Goal: Task Accomplishment & Management: Use online tool/utility

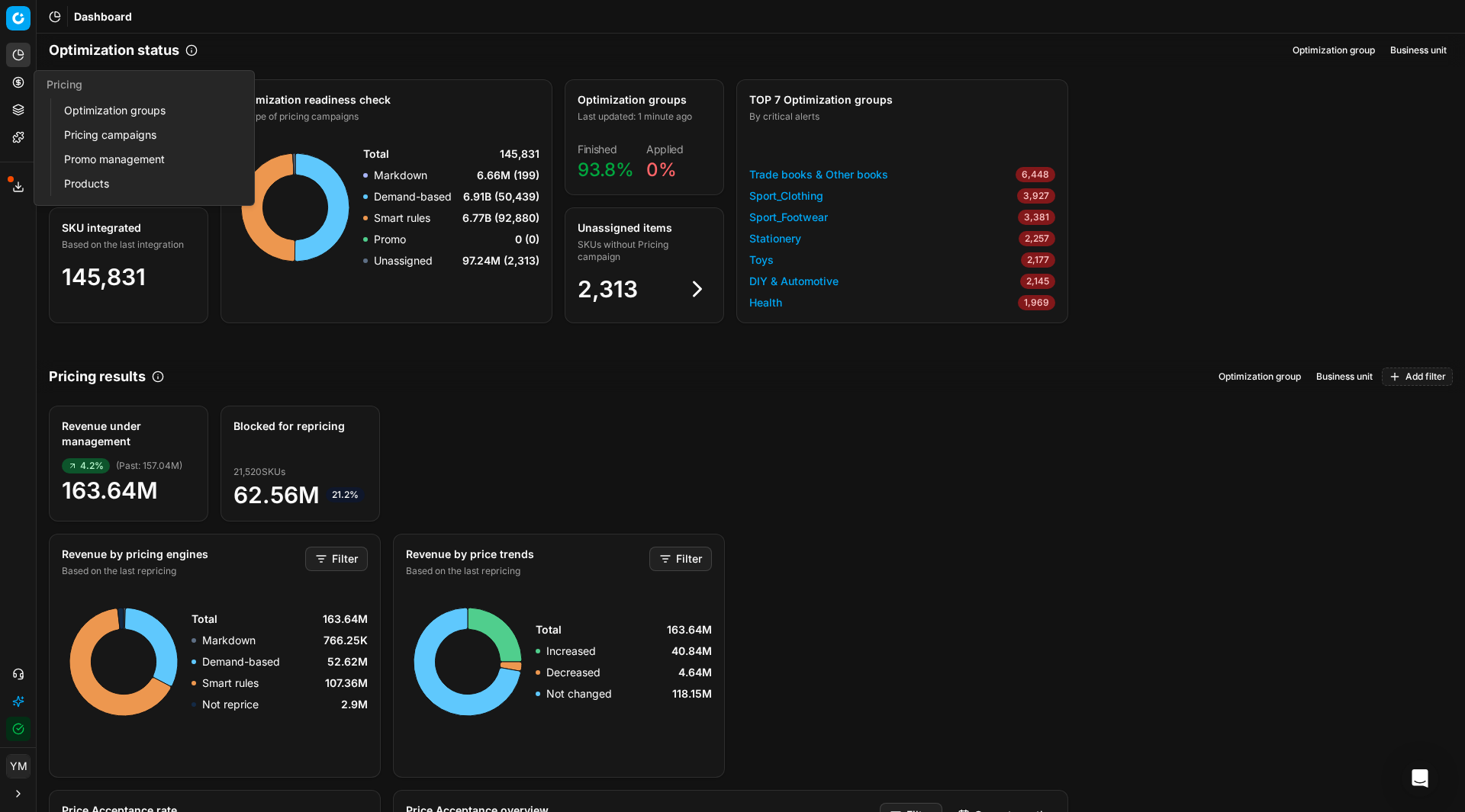
click at [104, 112] on link "Optimization groups" at bounding box center [146, 110] width 178 height 21
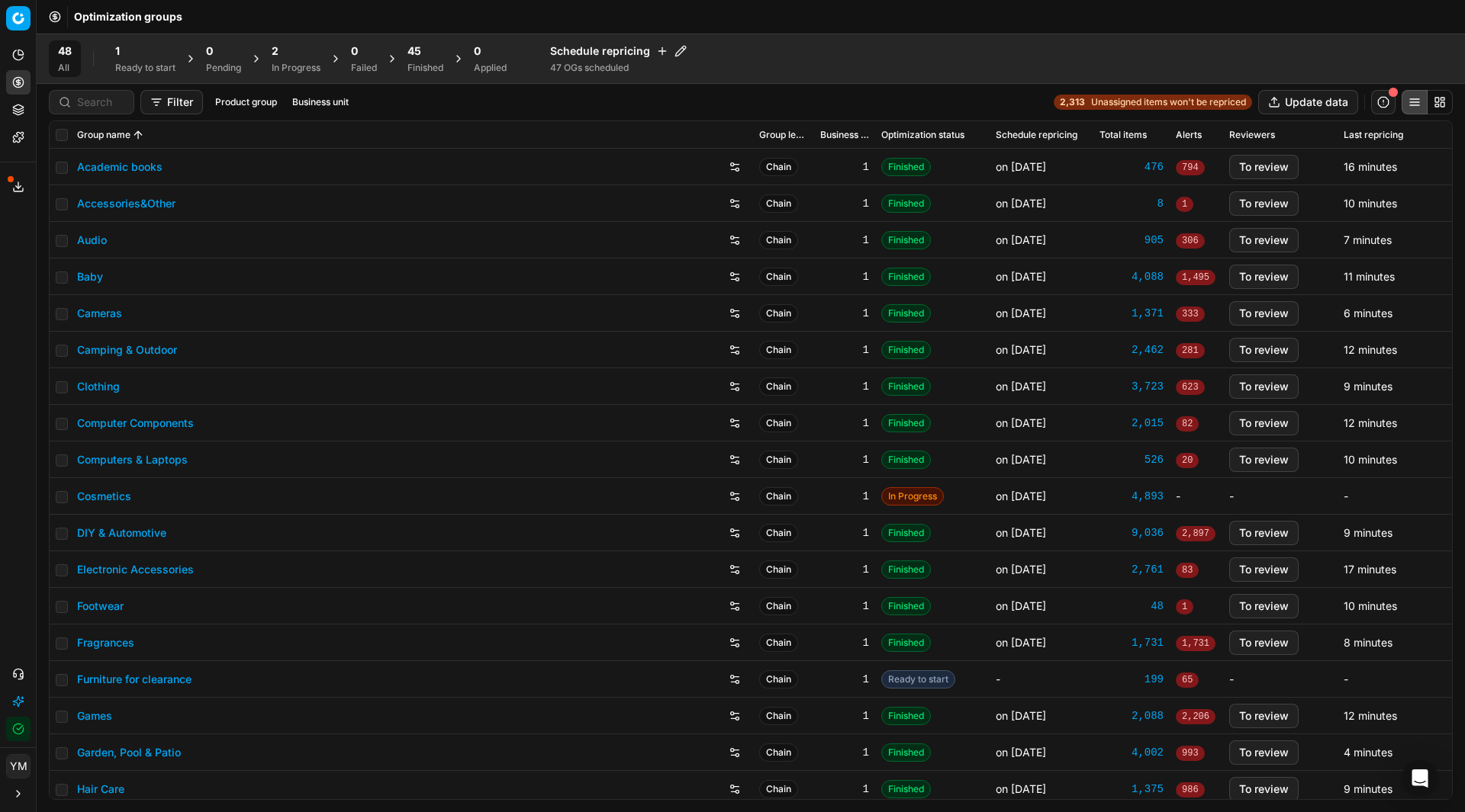
click at [127, 47] on div "1" at bounding box center [145, 51] width 60 height 16
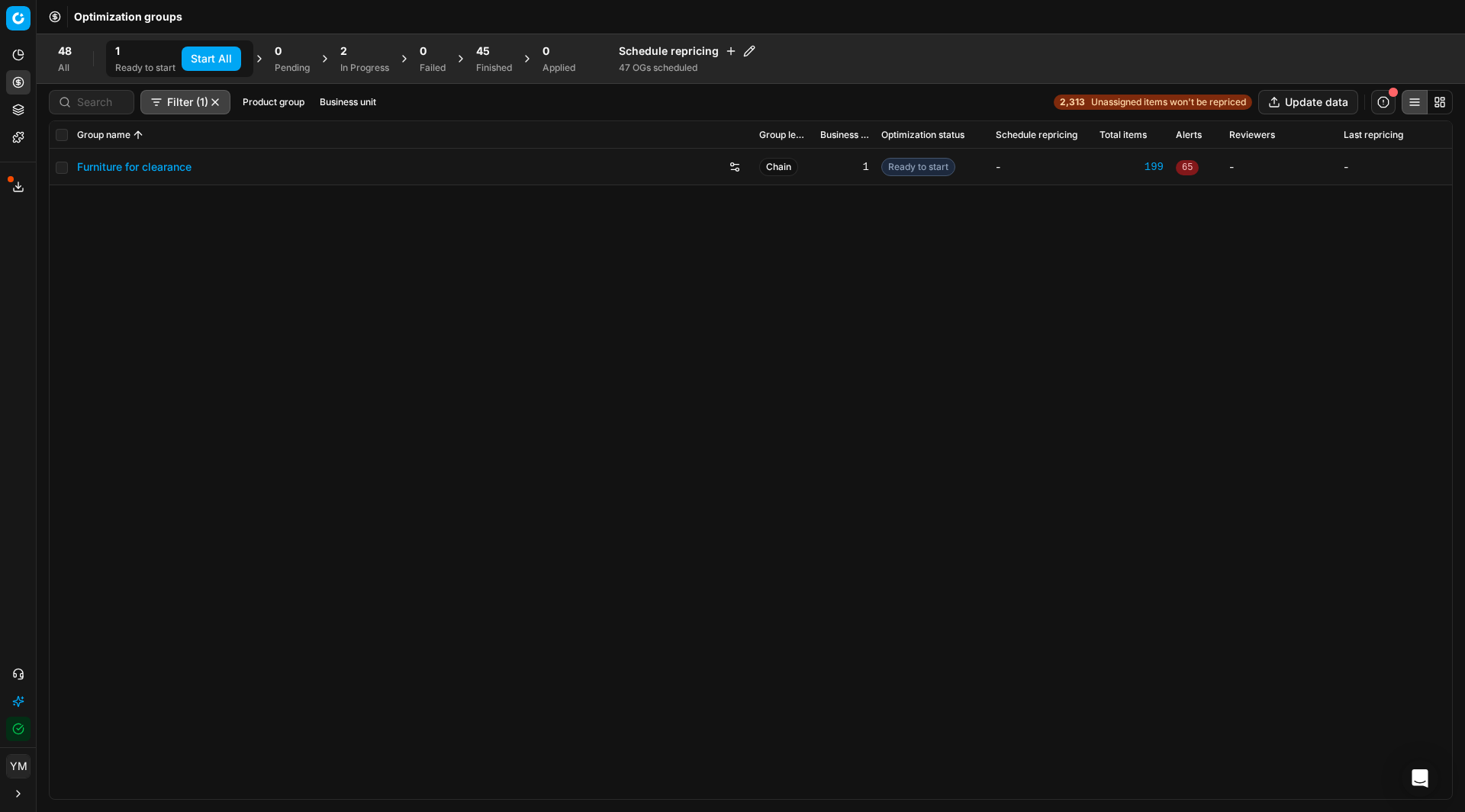
click at [227, 56] on button "Start All" at bounding box center [211, 58] width 59 height 24
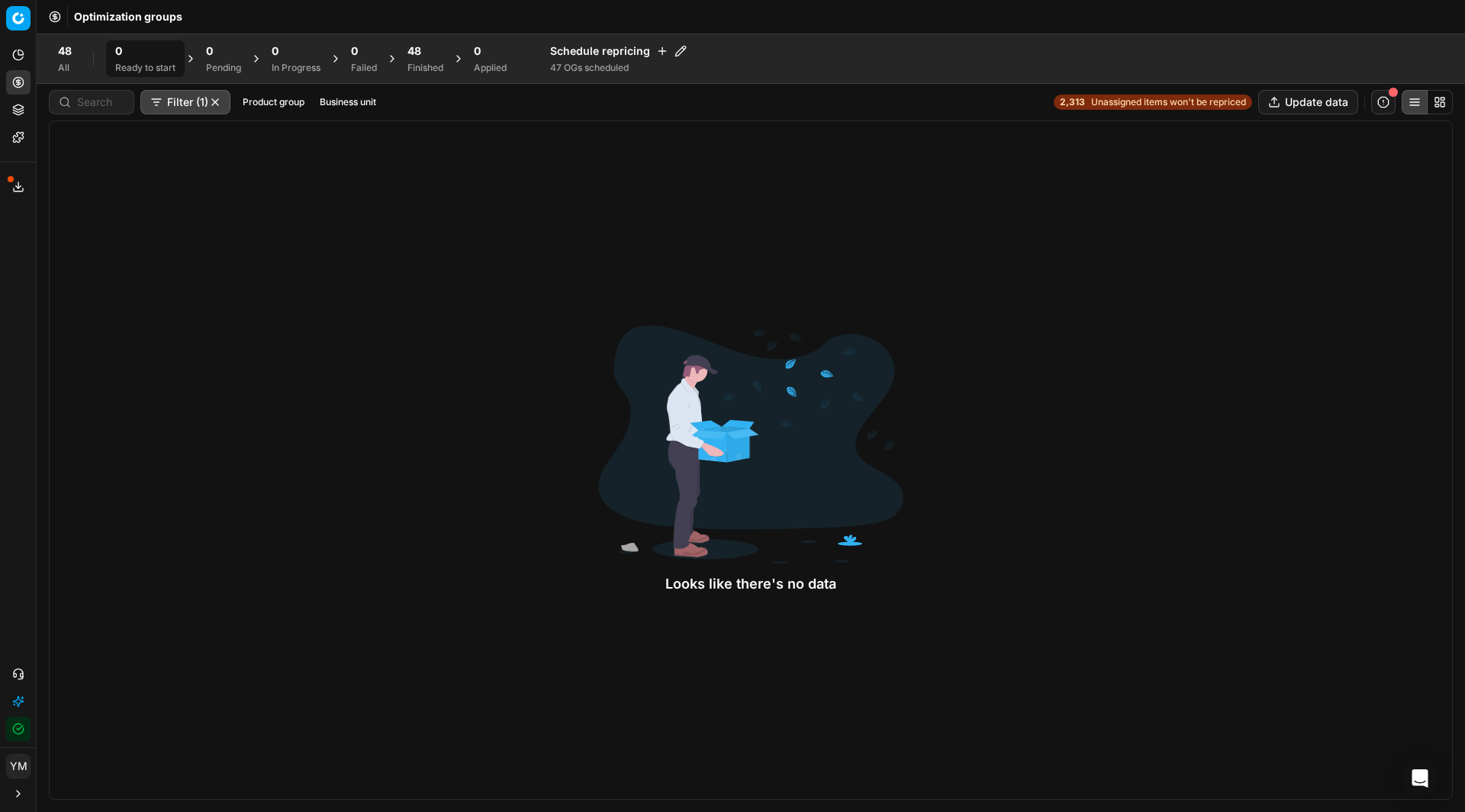
click at [411, 45] on span "48" at bounding box center [414, 51] width 14 height 16
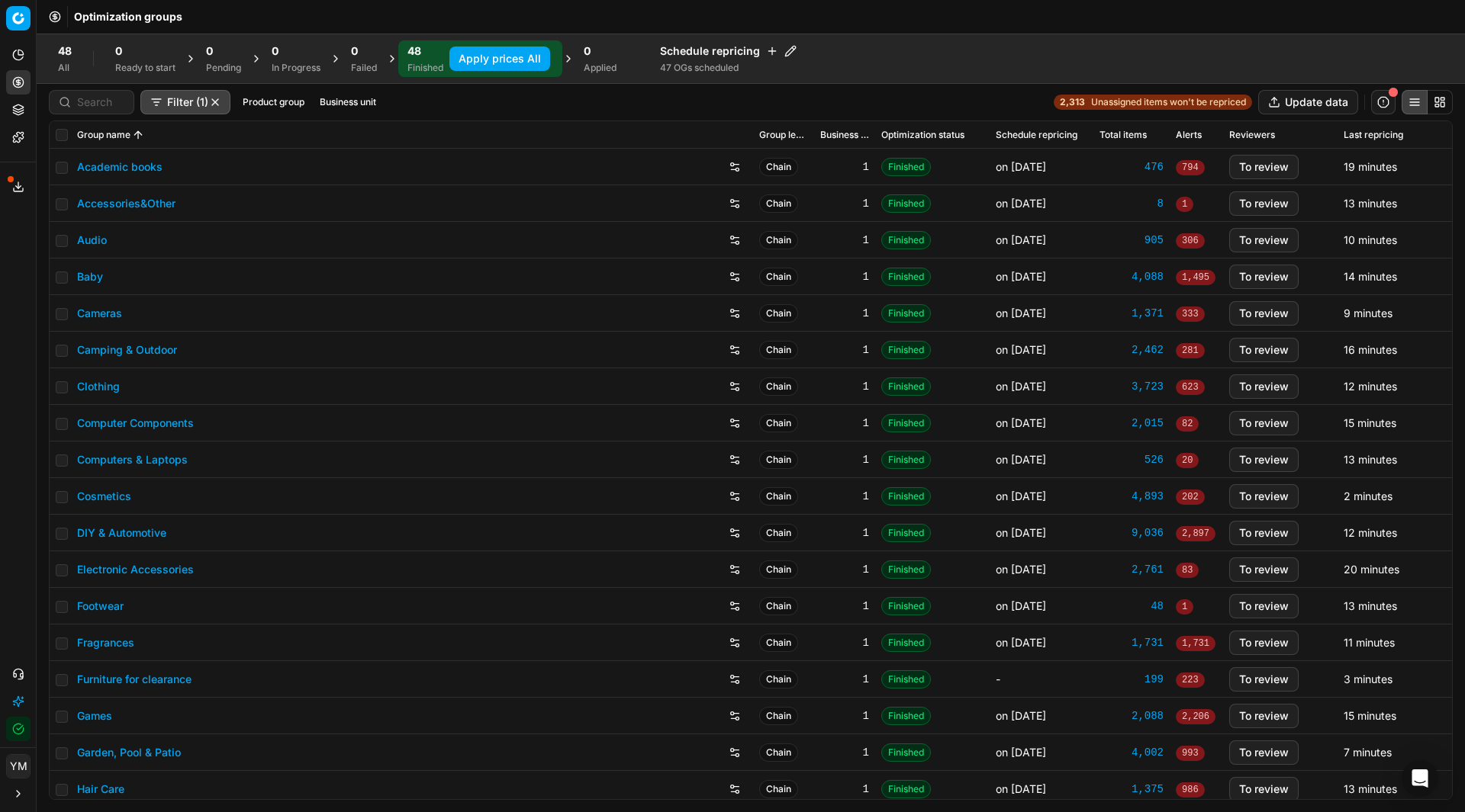
click at [488, 54] on button "Apply prices All" at bounding box center [499, 58] width 100 height 24
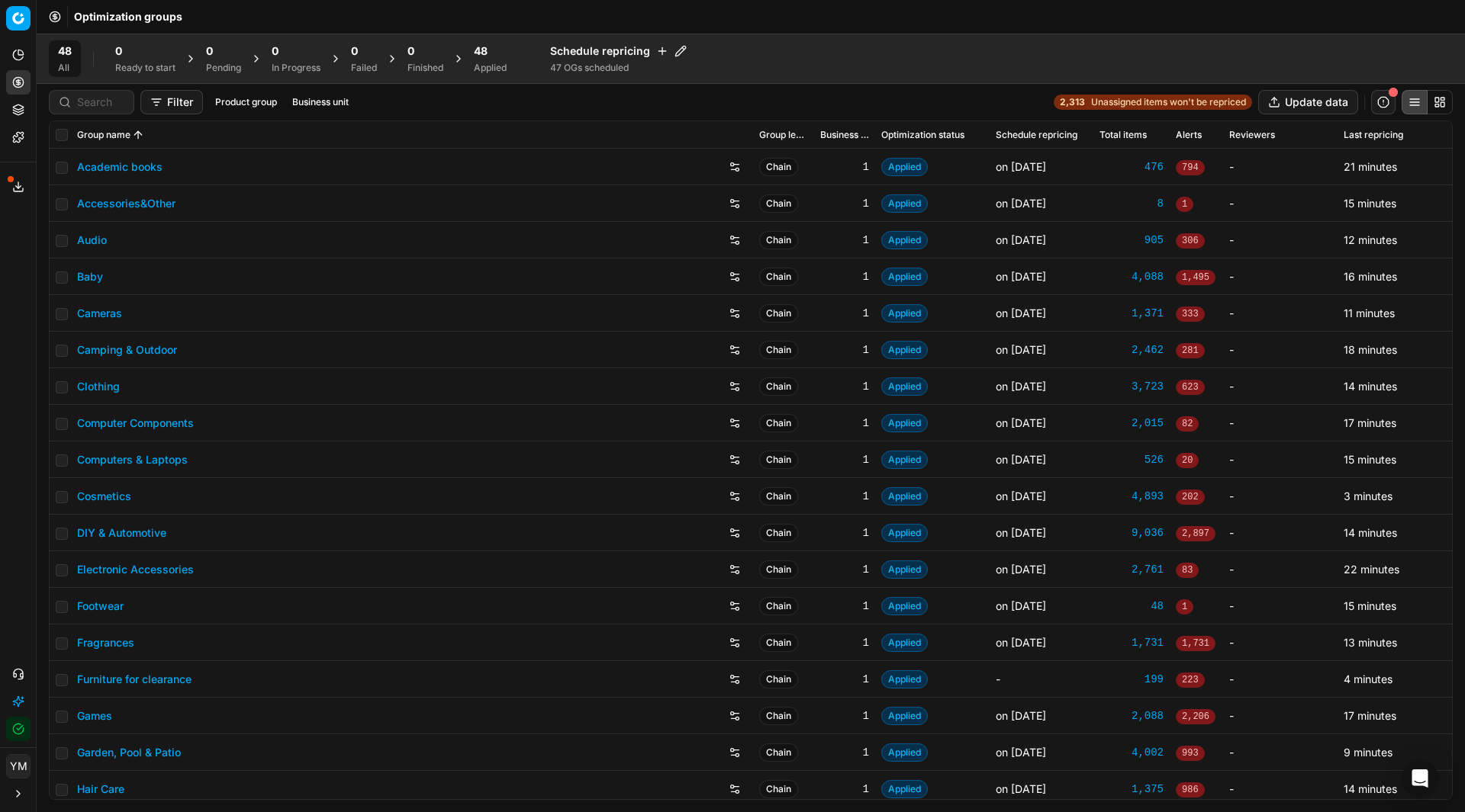
click at [488, 54] on span "48" at bounding box center [481, 51] width 14 height 16
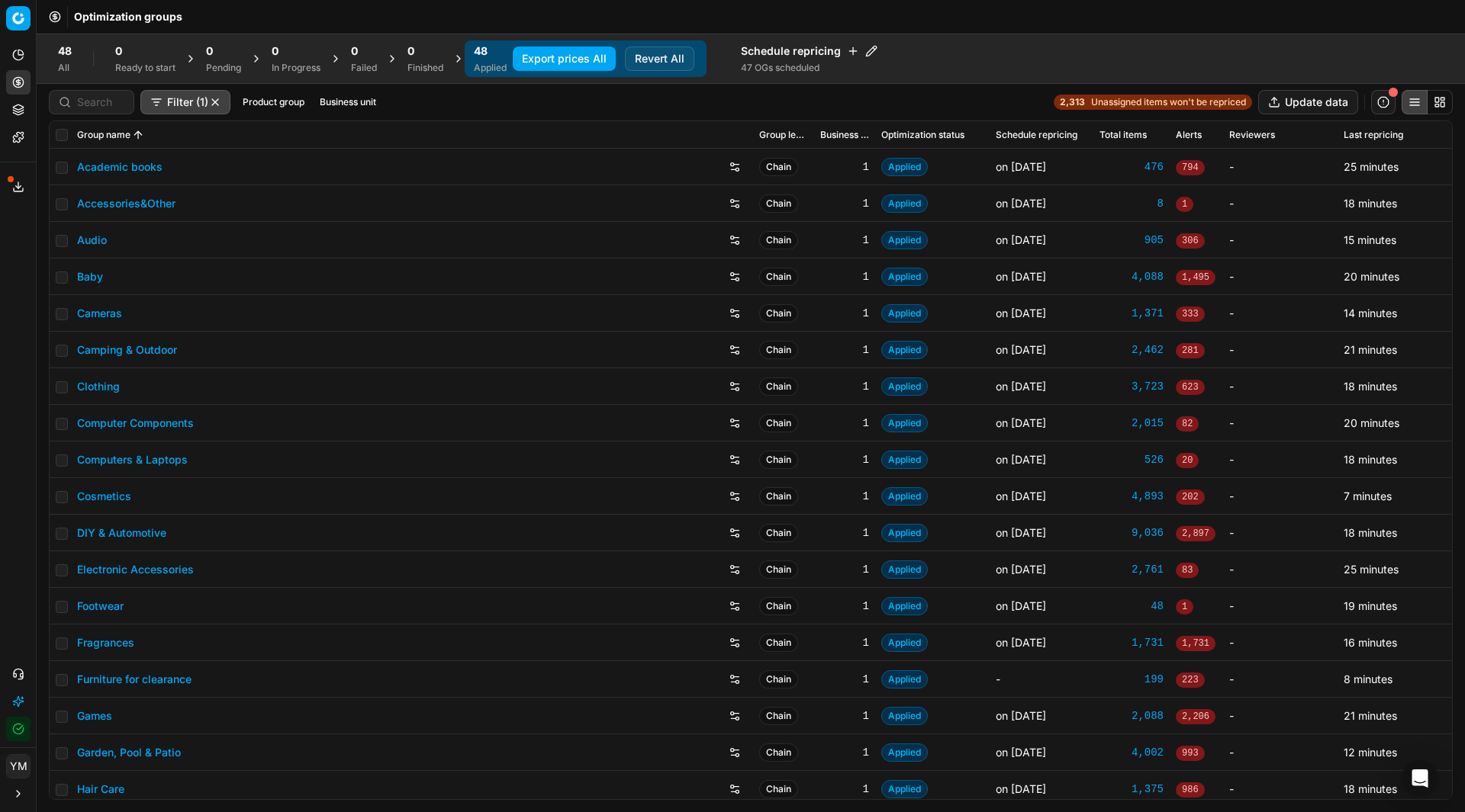
click at [568, 58] on button "Export prices All" at bounding box center [564, 58] width 103 height 24
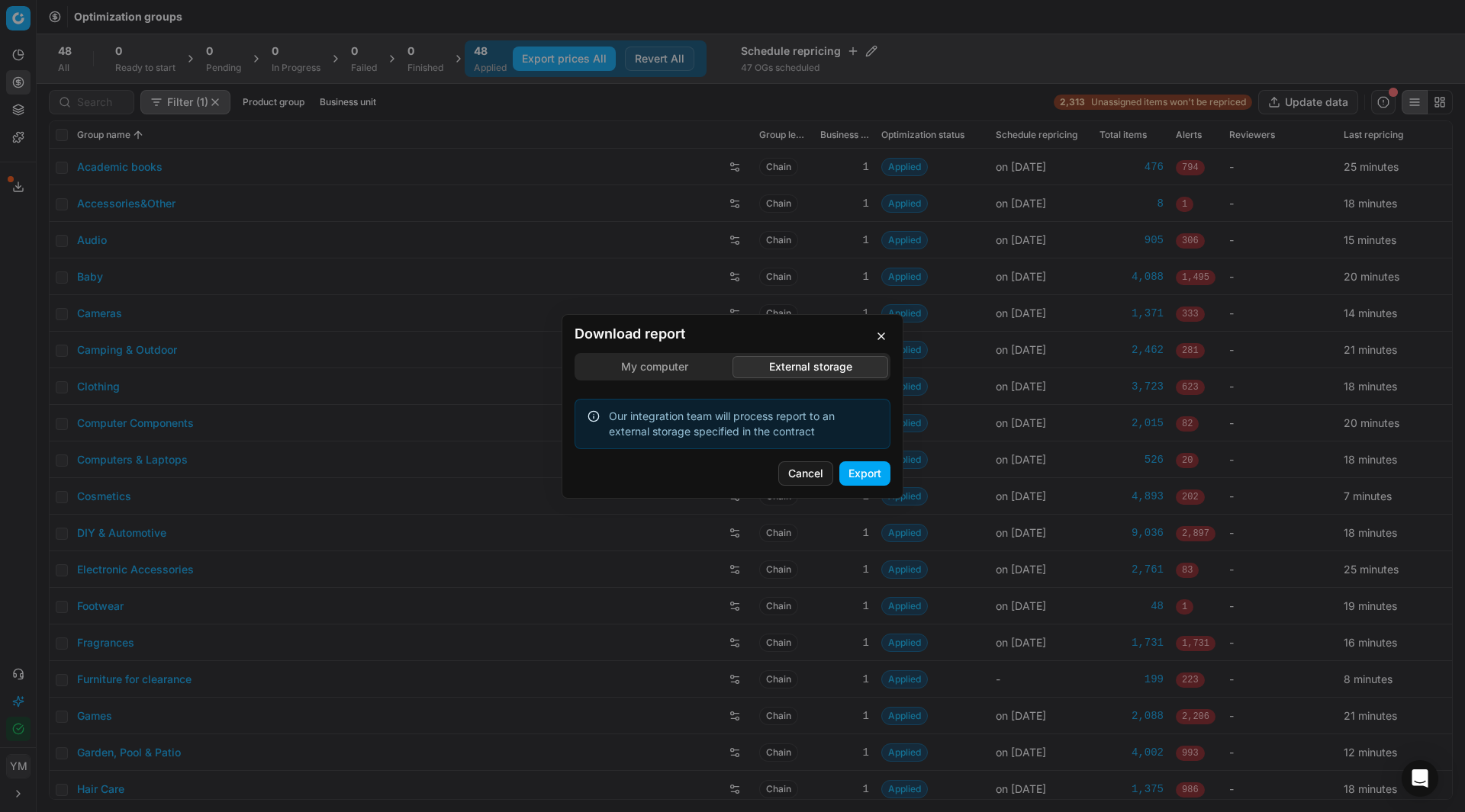
click at [818, 283] on div "Download report My computer External storage Our integration team will process …" at bounding box center [732, 406] width 1465 height 812
click at [882, 480] on button "Export" at bounding box center [865, 473] width 51 height 24
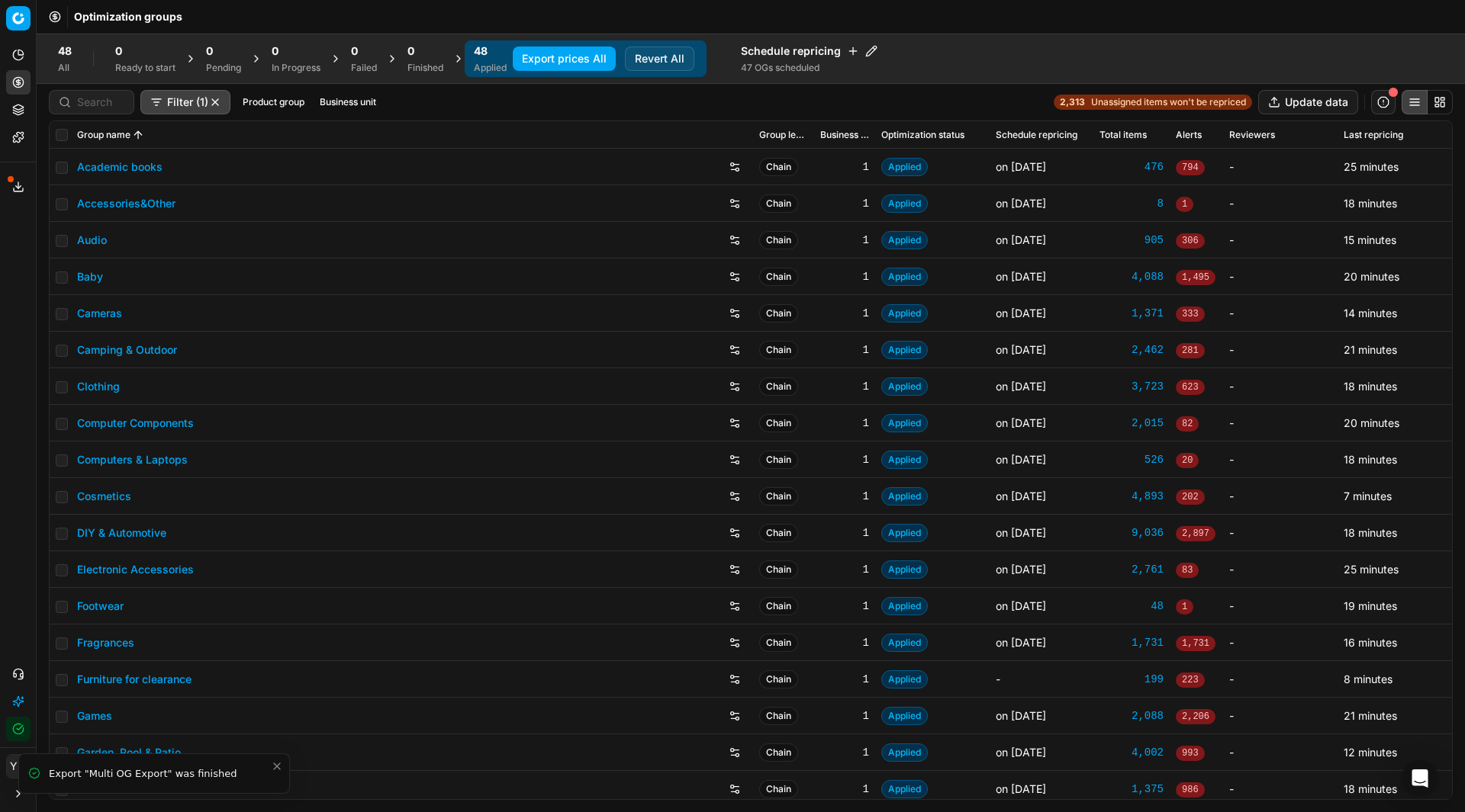
click at [278, 770] on icon "Close toast" at bounding box center [277, 767] width 12 height 12
